Goal: Find specific page/section: Find specific page/section

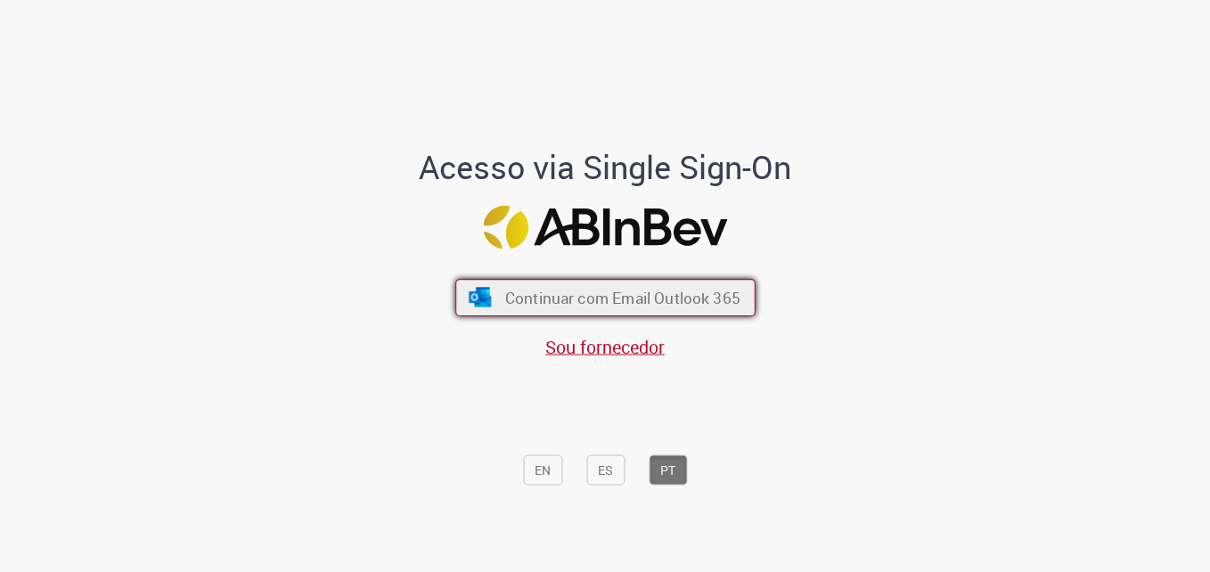
click at [602, 285] on button "Continuar com Email Outlook 365" at bounding box center [605, 297] width 300 height 37
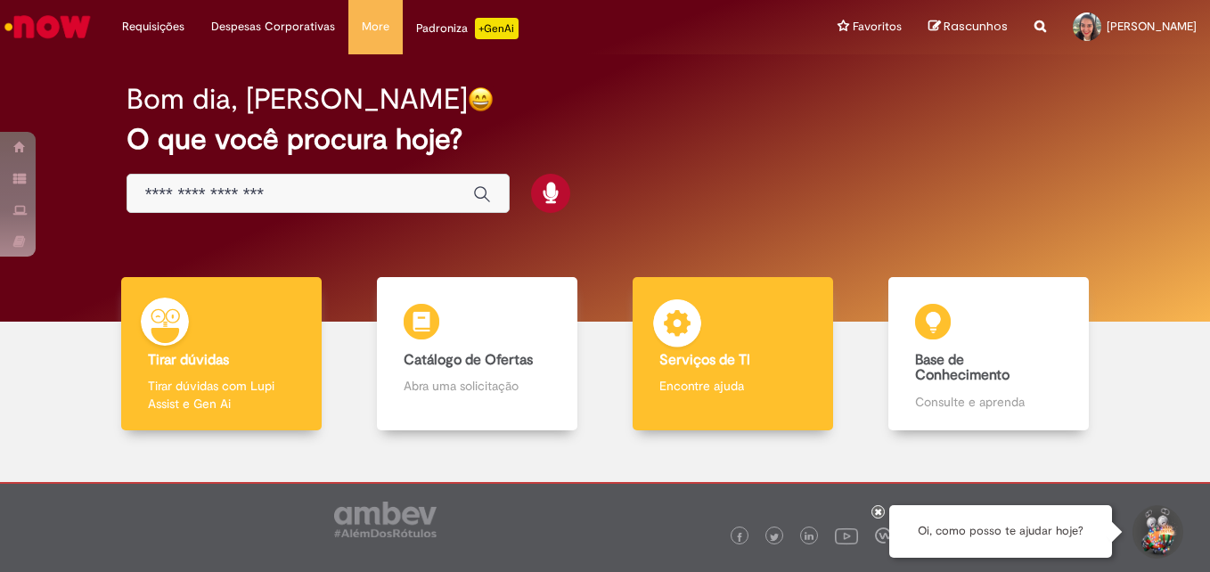
click at [723, 318] on div "Serviços de TI Serviços de TI Encontre ajuda" at bounding box center [733, 354] width 201 height 154
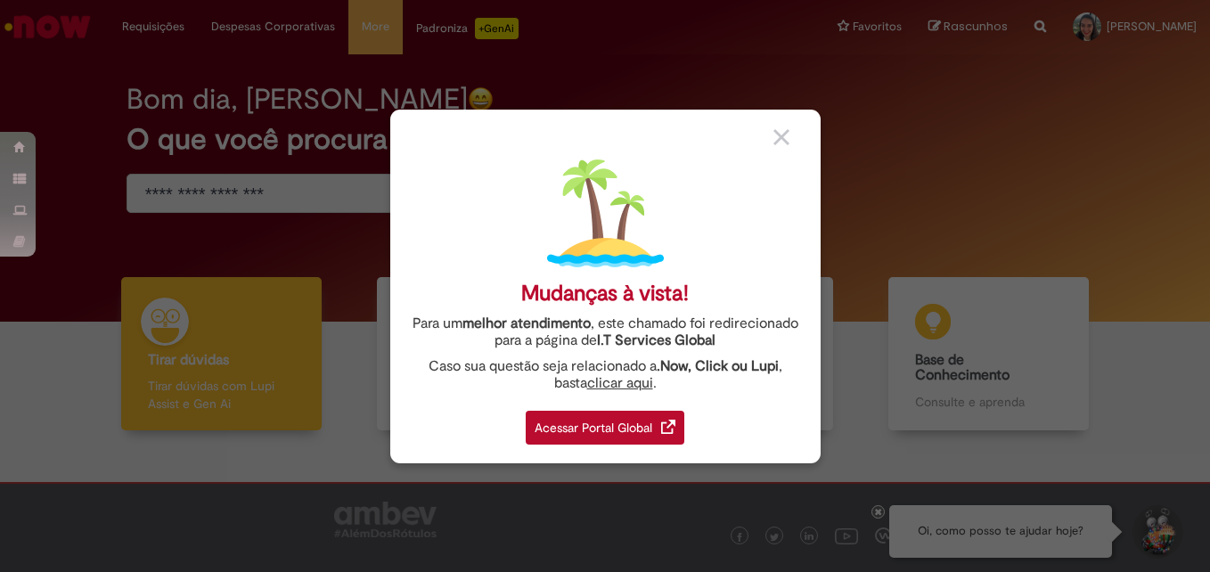
click at [784, 131] on img at bounding box center [782, 137] width 16 height 16
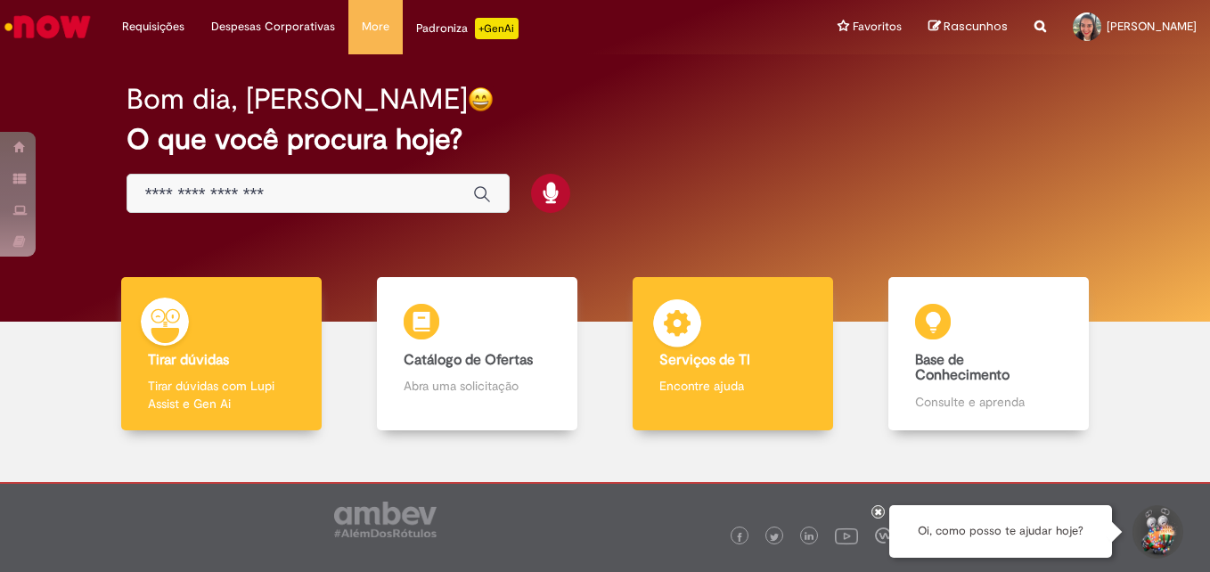
click at [714, 346] on div "Serviços de TI Serviços de TI Encontre ajuda" at bounding box center [733, 354] width 201 height 154
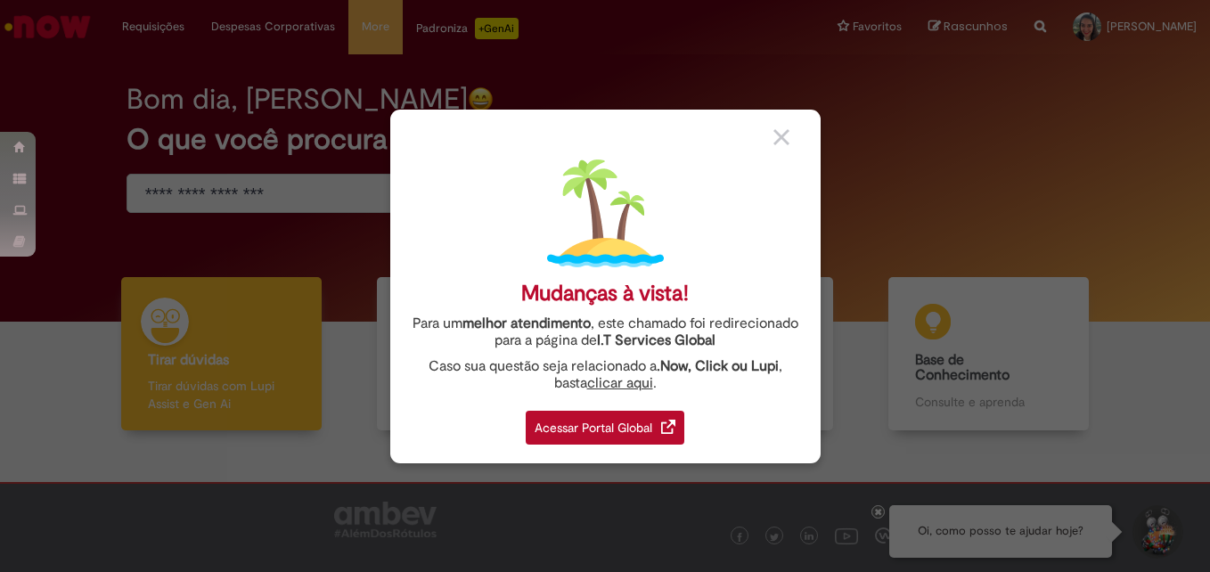
click at [623, 441] on div "Acessar Portal Global" at bounding box center [605, 428] width 159 height 34
